Goal: Information Seeking & Learning: Learn about a topic

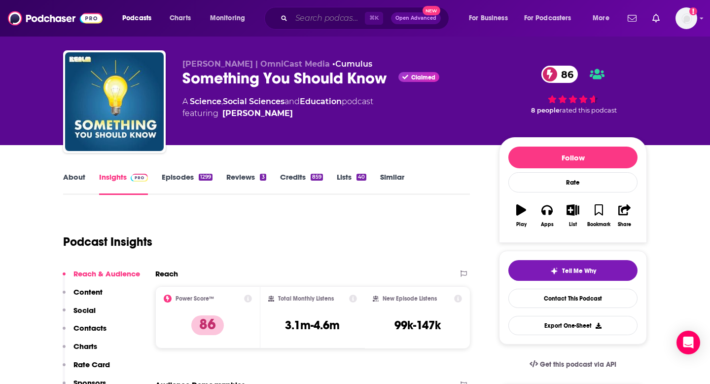
click at [334, 19] on input "Search podcasts, credits, & more..." at bounding box center [328, 18] width 73 height 16
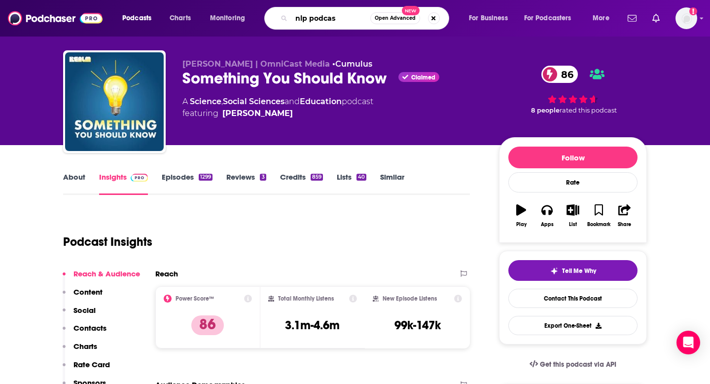
type input "nlp podcast"
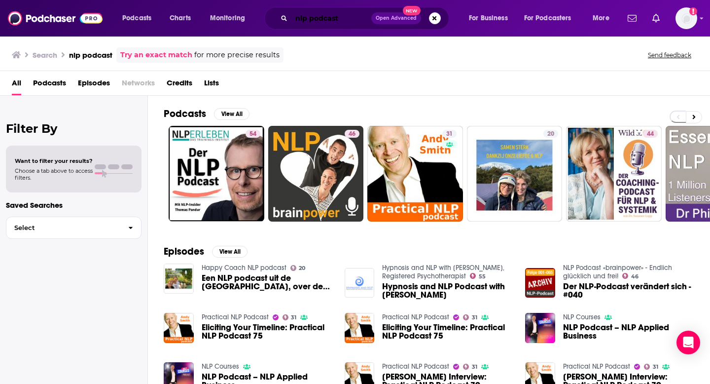
click at [322, 19] on input "nlp podcast" at bounding box center [332, 18] width 80 height 16
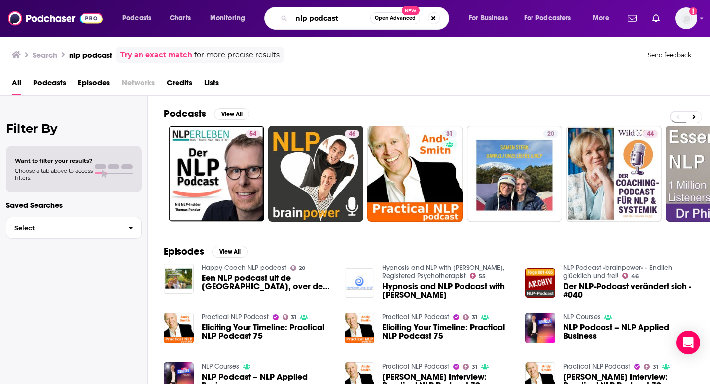
click at [322, 19] on input "nlp podcast" at bounding box center [331, 18] width 79 height 16
type input "nlp masterclass"
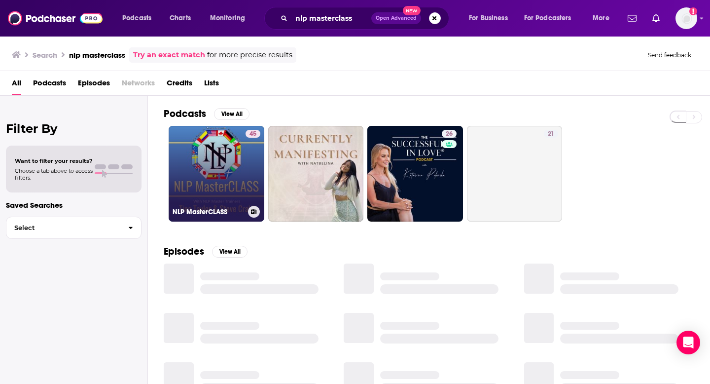
click at [208, 177] on link "45 NLP MasterCLASS" at bounding box center [217, 174] width 96 height 96
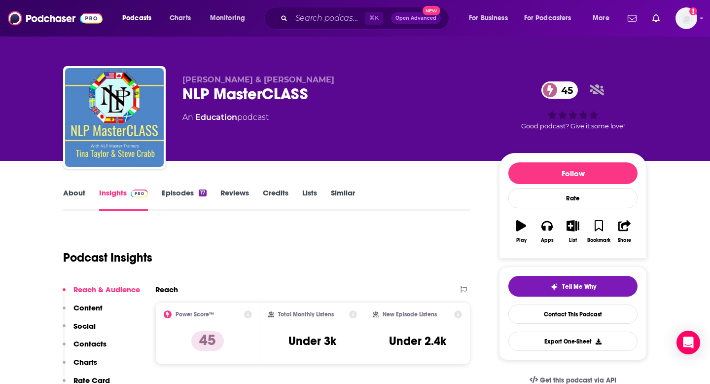
click at [273, 194] on link "Credits" at bounding box center [276, 199] width 26 height 23
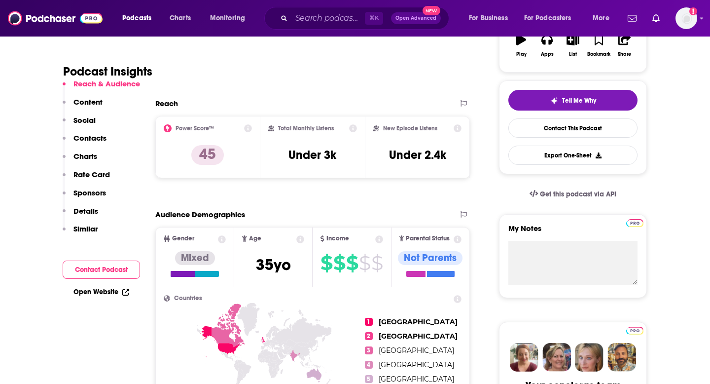
scroll to position [189, 0]
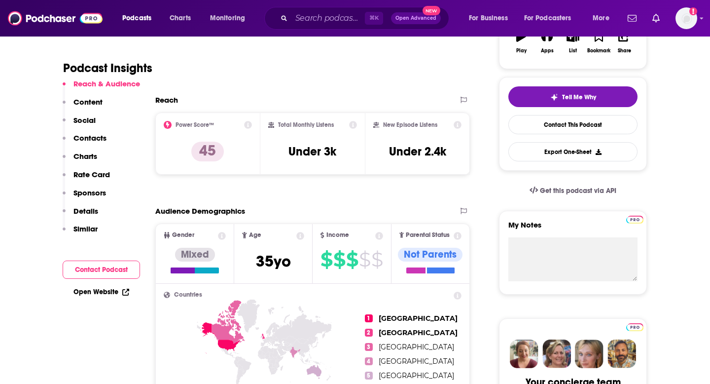
click at [93, 139] on p "Contacts" at bounding box center [89, 137] width 33 height 9
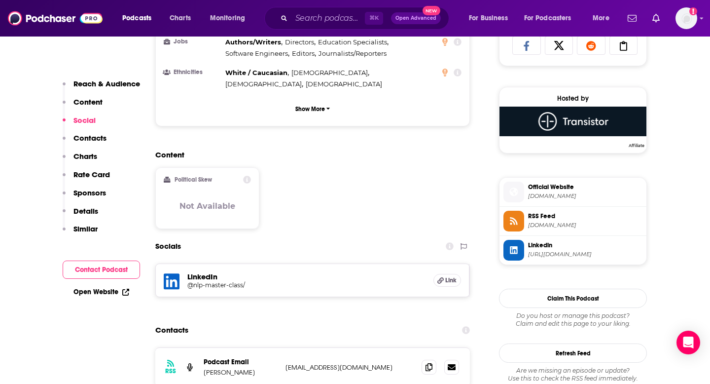
scroll to position [672, 0]
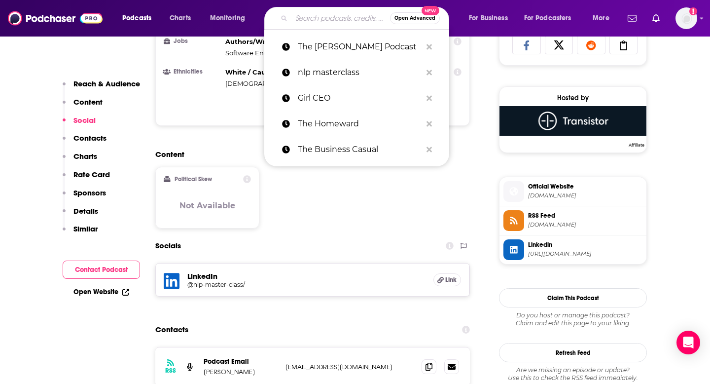
click at [303, 18] on input "Search podcasts, credits, & more..." at bounding box center [341, 18] width 99 height 16
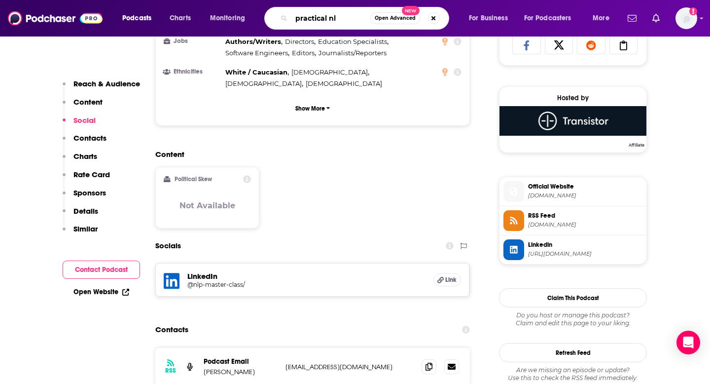
type input "practical nlp"
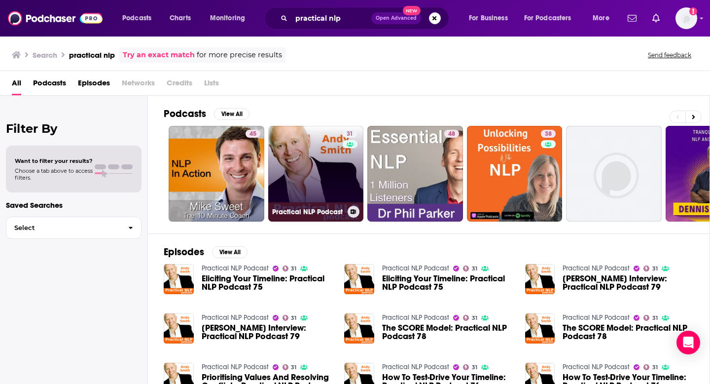
click at [309, 184] on link "31 Practical NLP Podcast" at bounding box center [316, 174] width 96 height 96
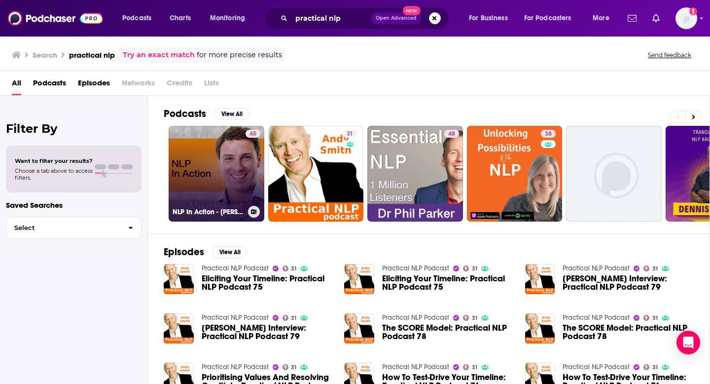
click at [201, 161] on link "45 NLP In Action - [PERSON_NAME] - 10 Minute Coach - Rapid Practical NLP" at bounding box center [217, 174] width 96 height 96
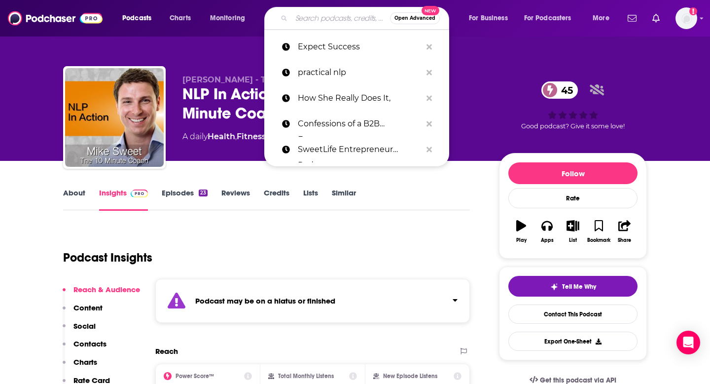
click at [344, 18] on input "Search podcasts, credits, & more..." at bounding box center [341, 18] width 99 height 16
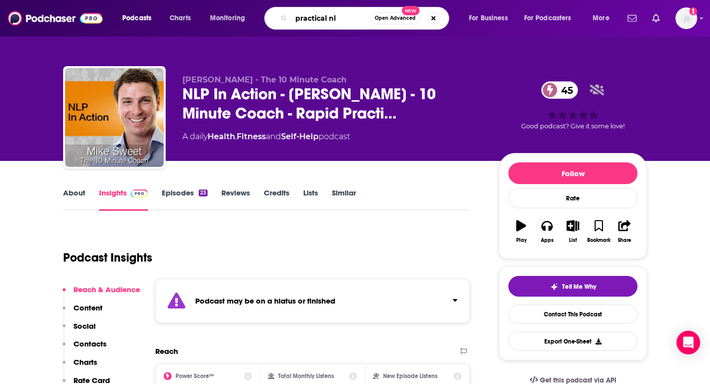
type input "practical nlp"
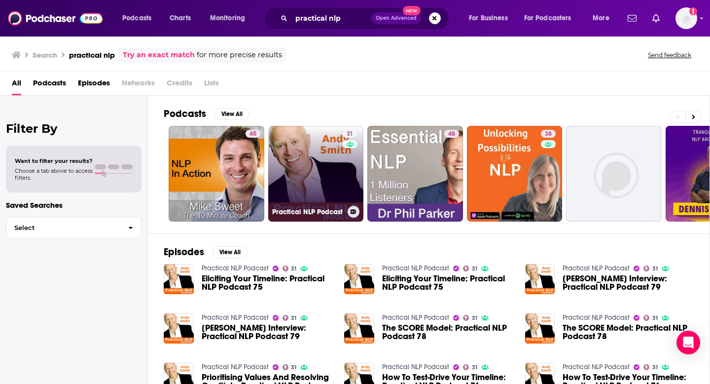
click at [316, 147] on link "31 Practical NLP Podcast" at bounding box center [316, 174] width 96 height 96
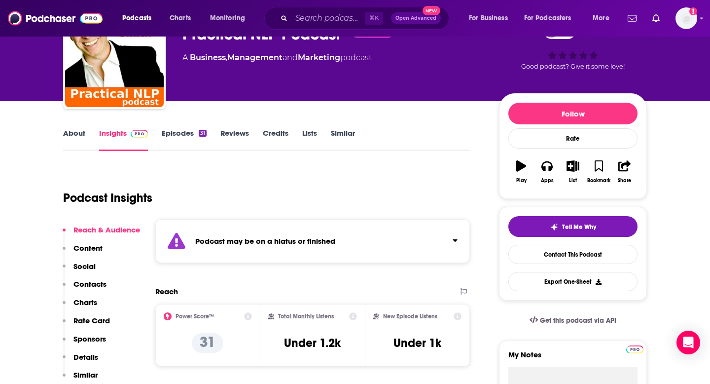
scroll to position [26, 0]
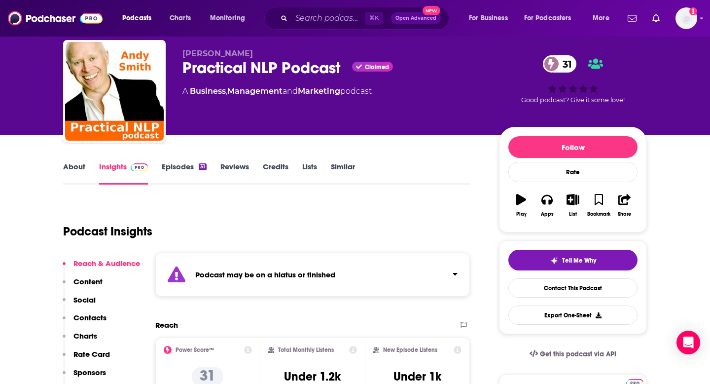
click at [175, 165] on link "Episodes 31" at bounding box center [184, 173] width 45 height 23
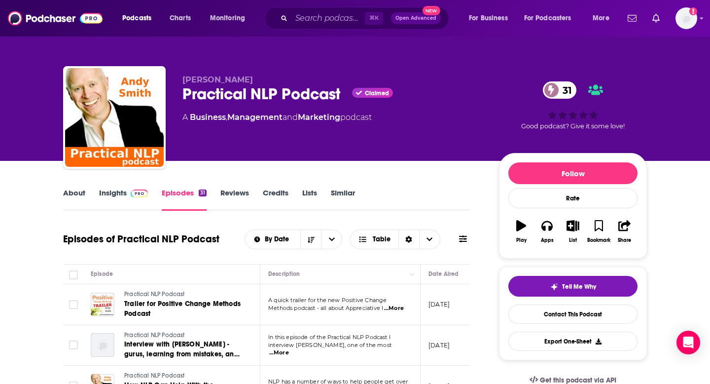
click at [125, 194] on link "Insights" at bounding box center [123, 199] width 49 height 23
